Goal: Information Seeking & Learning: Understand process/instructions

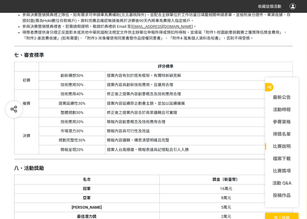
click at [222, 71] on th "評分標準" at bounding box center [166, 66] width 254 height 9
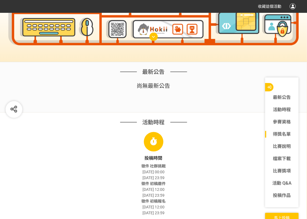
scroll to position [22, 0]
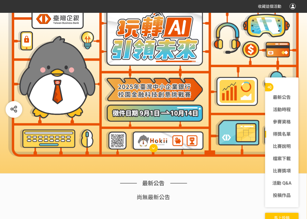
click at [37, 196] on div "尚無 最新公告" at bounding box center [153, 197] width 279 height 8
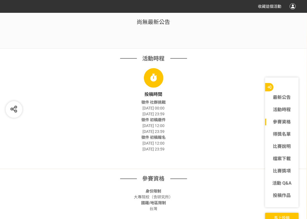
scroll to position [201, 0]
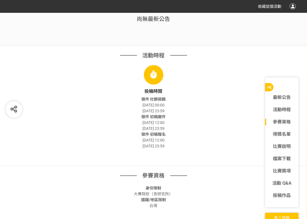
click at [139, 47] on div "活動時程 投稿時間 徵件 社群挑戰 [DATE] 00:00 [DATE] 23:59 徵件 初稿繳件 [DATE] 12:00 [DATE] 23:59 徵…" at bounding box center [153, 106] width 307 height 121
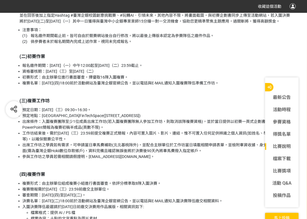
scroll to position [759, 0]
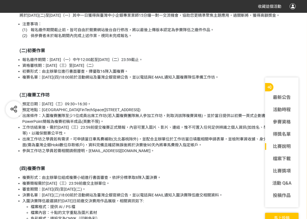
click at [103, 163] on p at bounding box center [156, 160] width 273 height 6
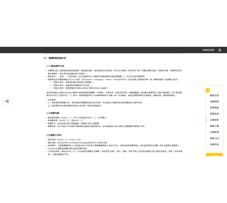
scroll to position [826, 0]
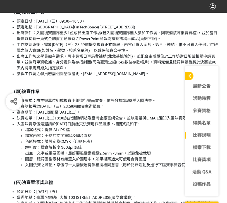
click at [64, 137] on li "入圍決賽隊伍最遲請於[DATE]日前繳交決賽用作品展版，相關資訊如下: 檔案格式：提供 AI / PS 檔 檔案內容：十點的文字重點及圖片素材 色彩模式：請設…" at bounding box center [118, 144] width 202 height 47
click at [60, 133] on li "檔案格式：提供 AI / PS 檔" at bounding box center [121, 130] width 193 height 6
click at [65, 133] on li "檔案格式：提供 AI / PS 檔" at bounding box center [121, 130] width 193 height 6
drag, startPoint x: 64, startPoint y: 142, endPoint x: 61, endPoint y: 142, distance: 3.6
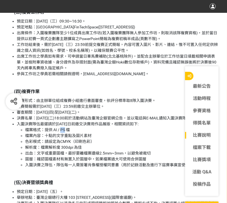
click at [61, 133] on li "檔案格式：提供 AI / PS 檔" at bounding box center [121, 130] width 193 height 6
click at [65, 133] on li "檔案格式：提供 AI / PS 檔" at bounding box center [121, 130] width 193 height 6
